Goal: Navigation & Orientation: Find specific page/section

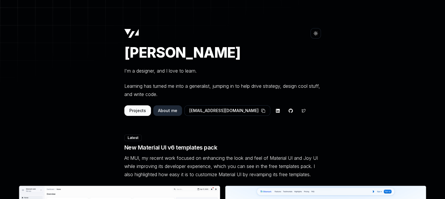
click at [320, 34] on button "Toggle theme" at bounding box center [316, 33] width 11 height 11
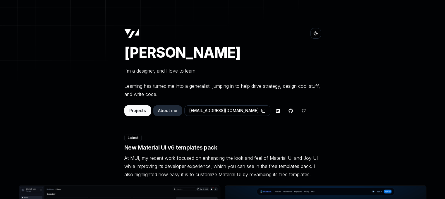
click at [316, 36] on button "Toggle theme" at bounding box center [316, 33] width 11 height 11
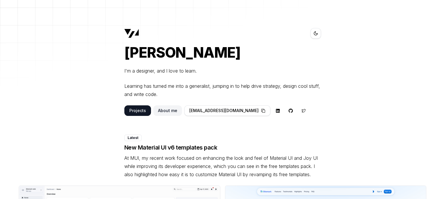
click at [316, 36] on button "Toggle theme" at bounding box center [316, 33] width 11 height 11
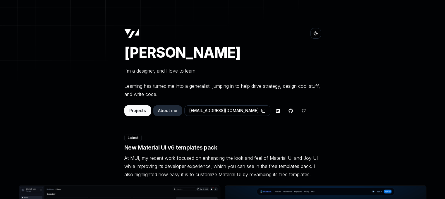
click at [316, 36] on button "Toggle theme" at bounding box center [316, 33] width 11 height 11
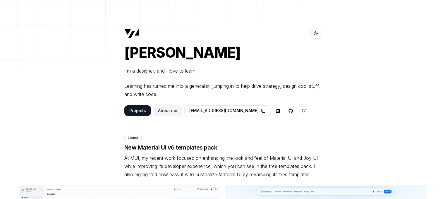
click at [316, 36] on button "Toggle theme" at bounding box center [316, 33] width 11 height 11
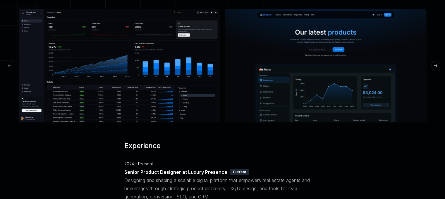
scroll to position [176, 0]
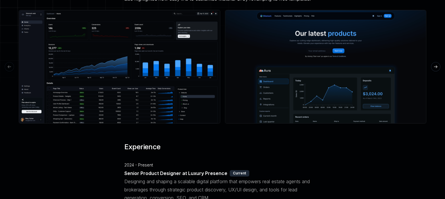
click at [120, 71] on button "See preview" at bounding box center [119, 66] width 35 height 11
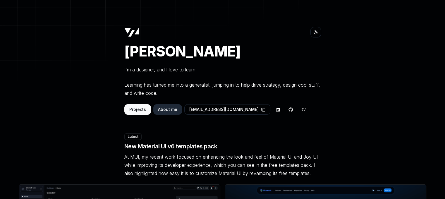
scroll to position [0, 0]
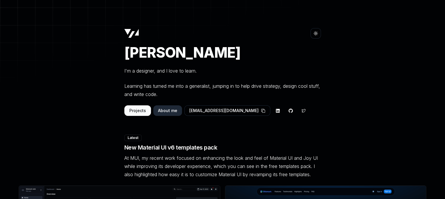
click at [163, 110] on button "About me" at bounding box center [167, 110] width 29 height 11
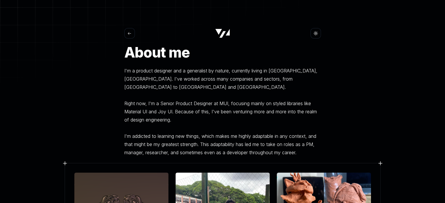
click at [131, 35] on icon at bounding box center [129, 33] width 4 height 4
